Goal: Task Accomplishment & Management: Complete application form

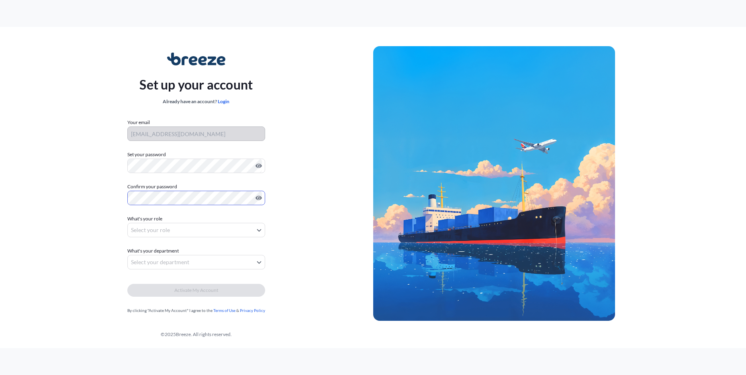
click at [164, 225] on body "Set up your account Already have an account? Login Your email [EMAIL_ADDRESS][D…" at bounding box center [373, 187] width 746 height 375
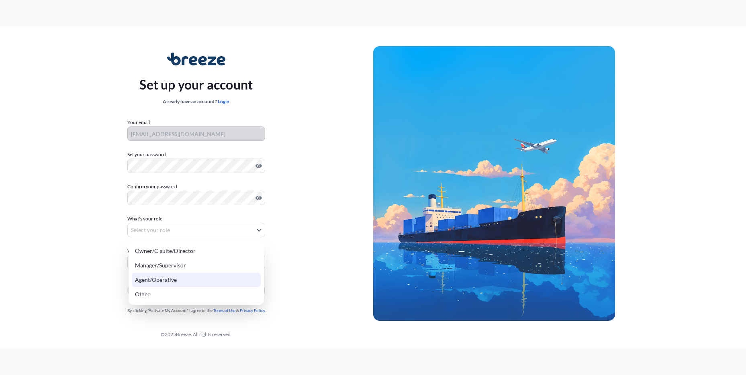
click at [202, 282] on div "Agent/Operative" at bounding box center [196, 280] width 129 height 14
select select "agent/operative"
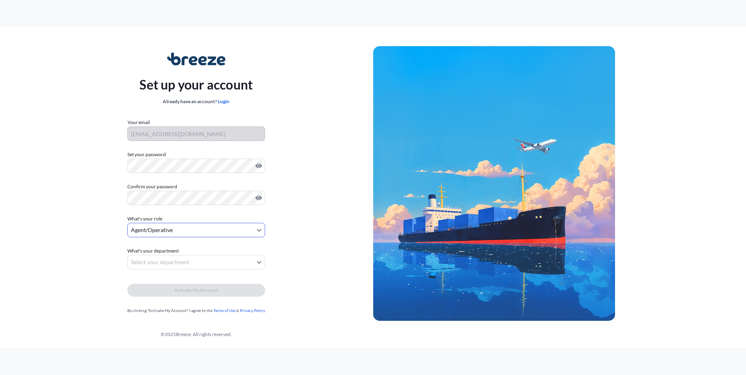
click at [185, 263] on body "Set up your account Already have an account? Login Your email [EMAIL_ADDRESS][D…" at bounding box center [373, 187] width 746 height 375
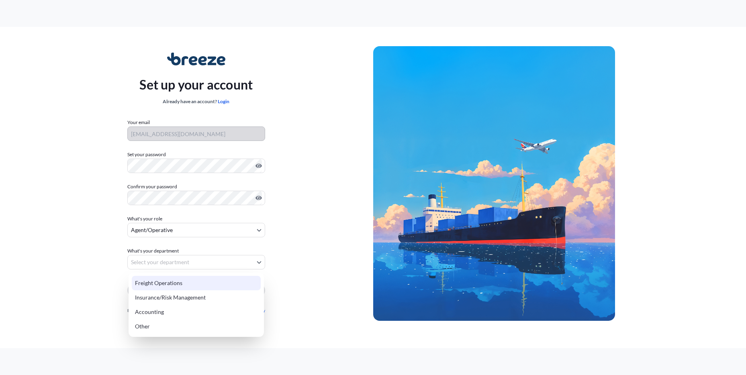
click at [194, 283] on div "Freight Operations" at bounding box center [196, 283] width 129 height 14
select select "freight operations"
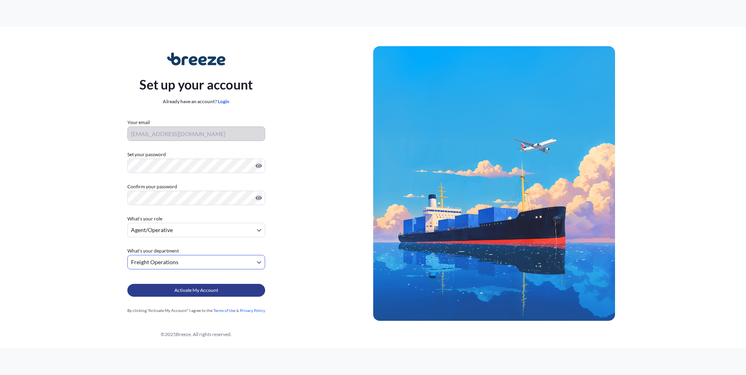
click at [196, 291] on span "Activate My Account" at bounding box center [196, 290] width 44 height 8
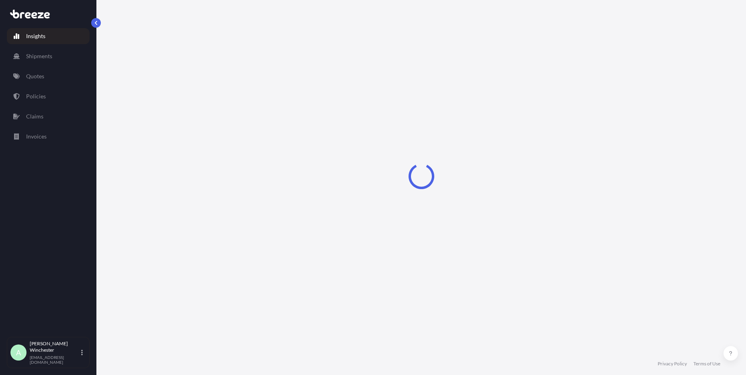
select select "2025"
